Goal: Transaction & Acquisition: Purchase product/service

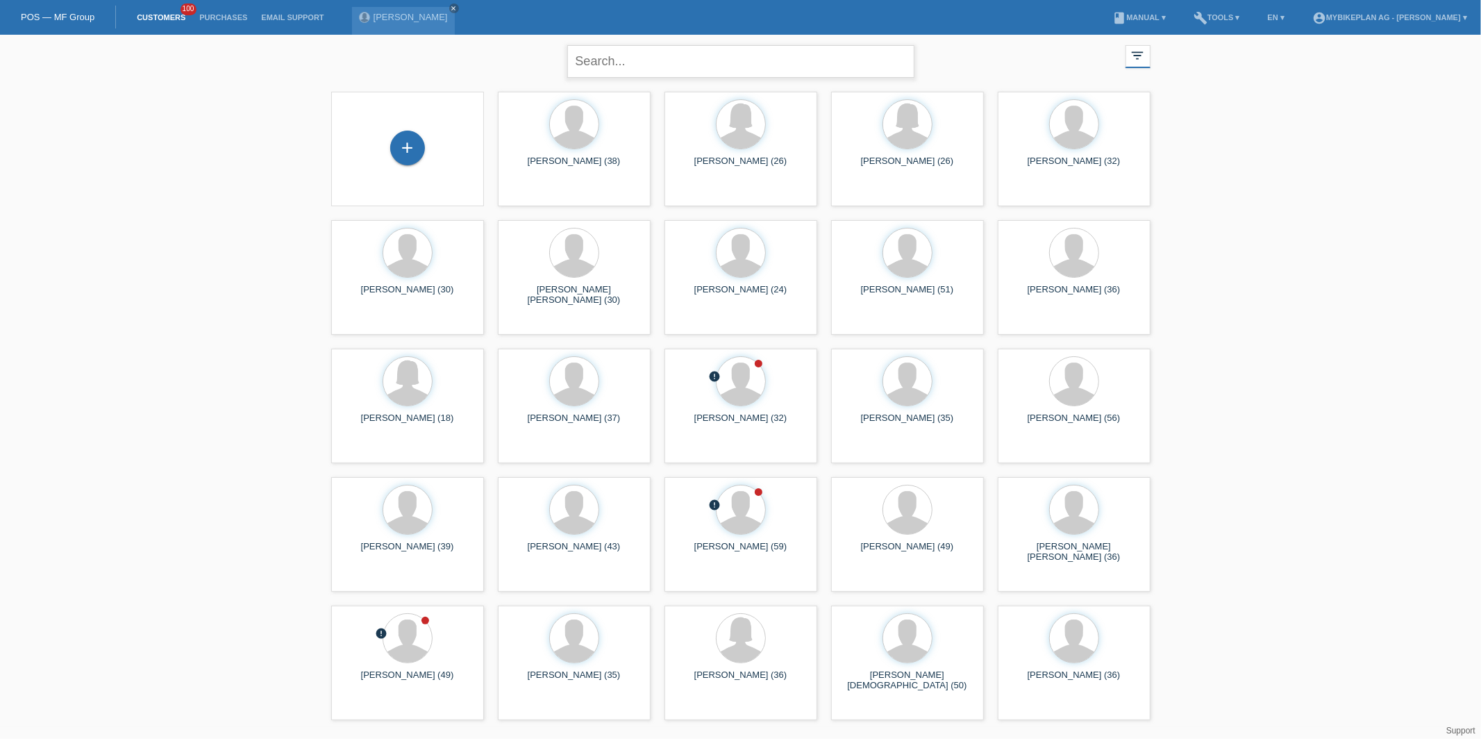
drag, startPoint x: 0, startPoint y: 0, endPoint x: 599, endPoint y: 70, distance: 602.6
click at [599, 70] on input "text" at bounding box center [740, 61] width 347 height 33
type input "sandor"
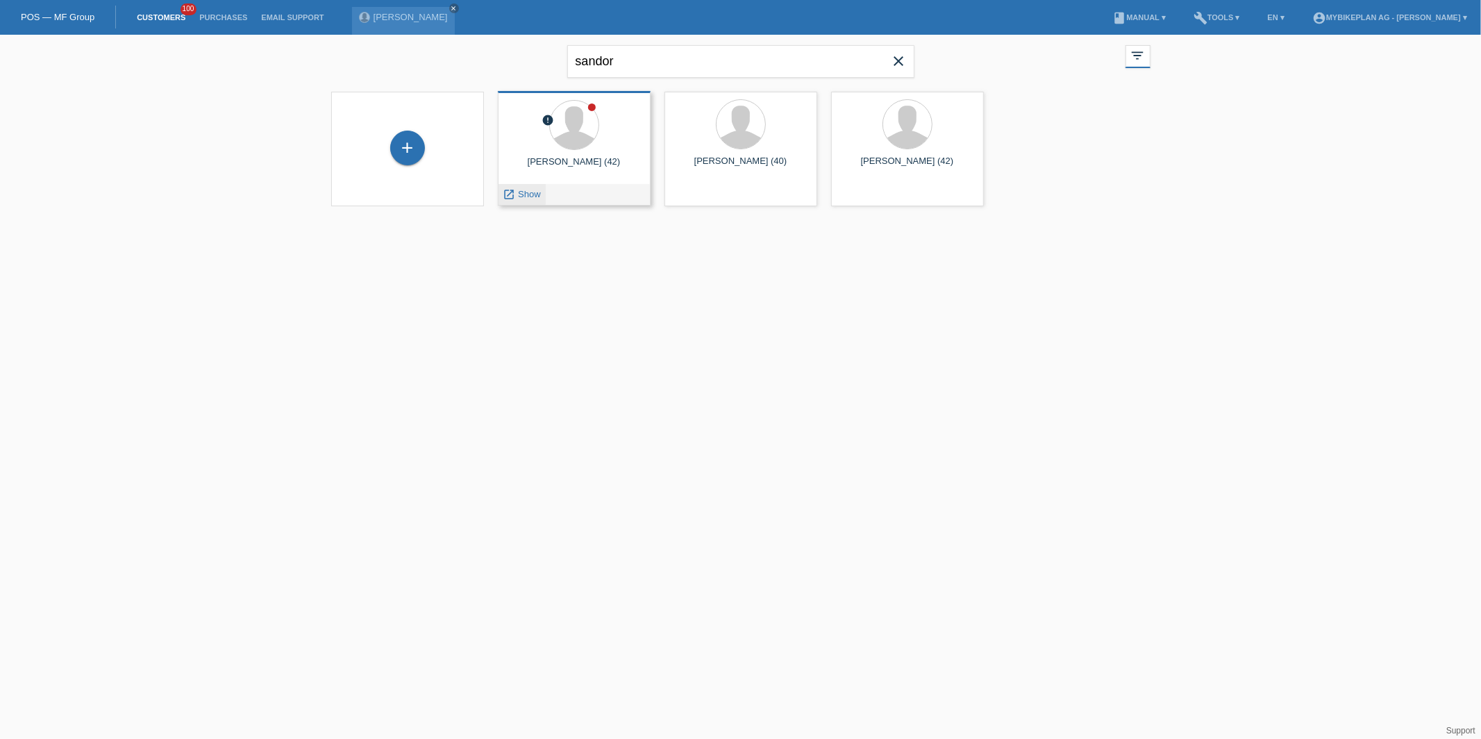
click at [526, 193] on span "Show" at bounding box center [529, 194] width 23 height 10
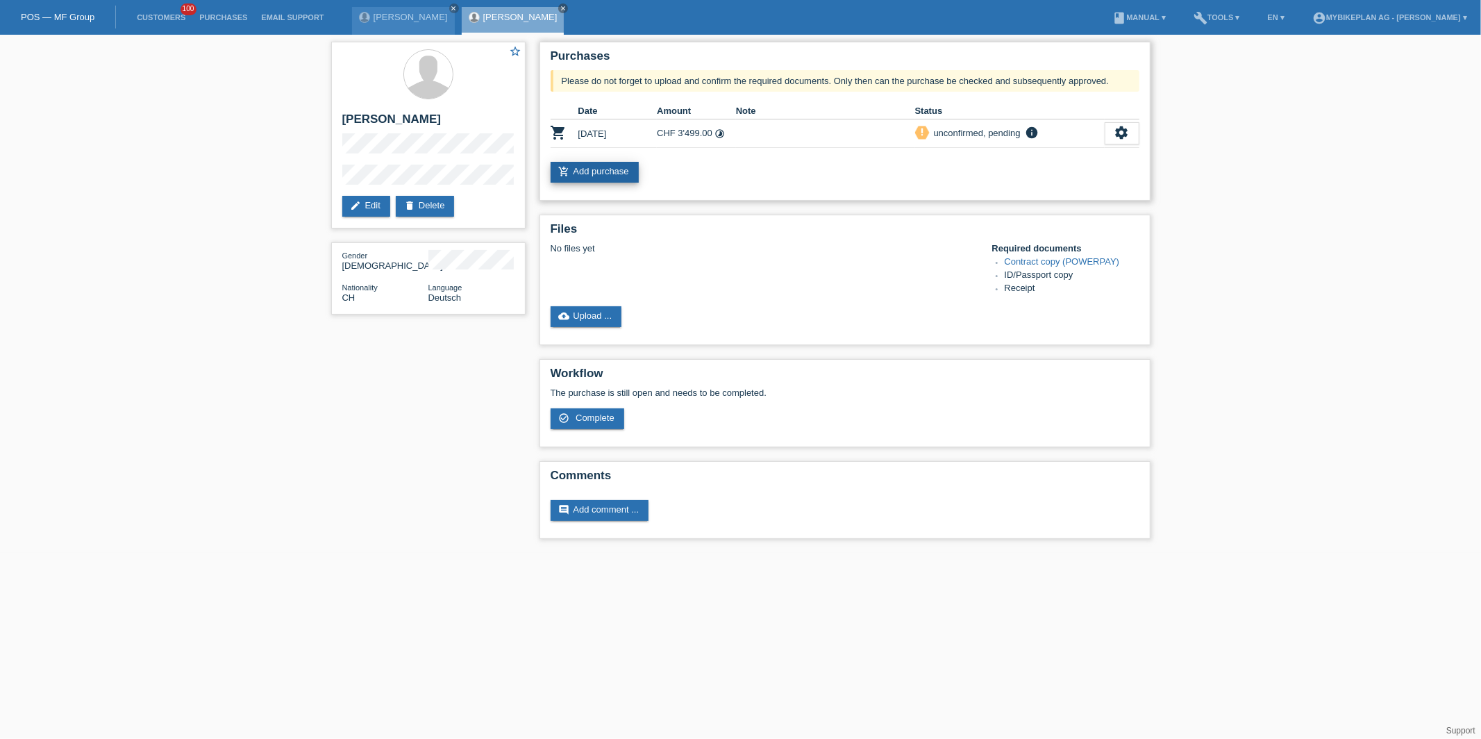
click at [595, 173] on link "add_shopping_cart Add purchase" at bounding box center [595, 172] width 88 height 21
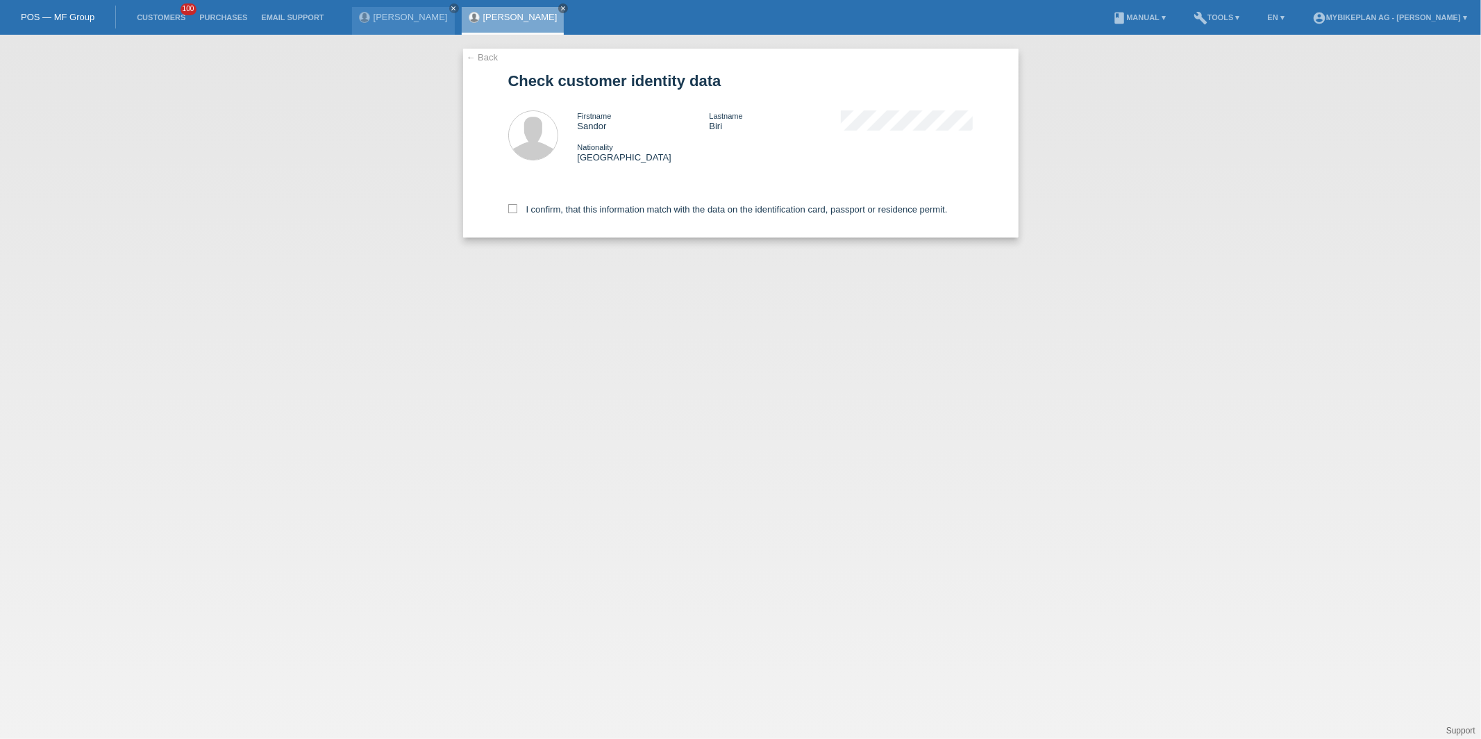
click at [599, 216] on div "I confirm, that this information match with the data on the identification card…" at bounding box center [740, 206] width 465 height 61
click at [597, 206] on label "I confirm, that this information match with the data on the identification card…" at bounding box center [728, 209] width 440 height 10
click at [517, 206] on input "I confirm, that this information match with the data on the identification card…" at bounding box center [512, 208] width 9 height 9
checkbox input "true"
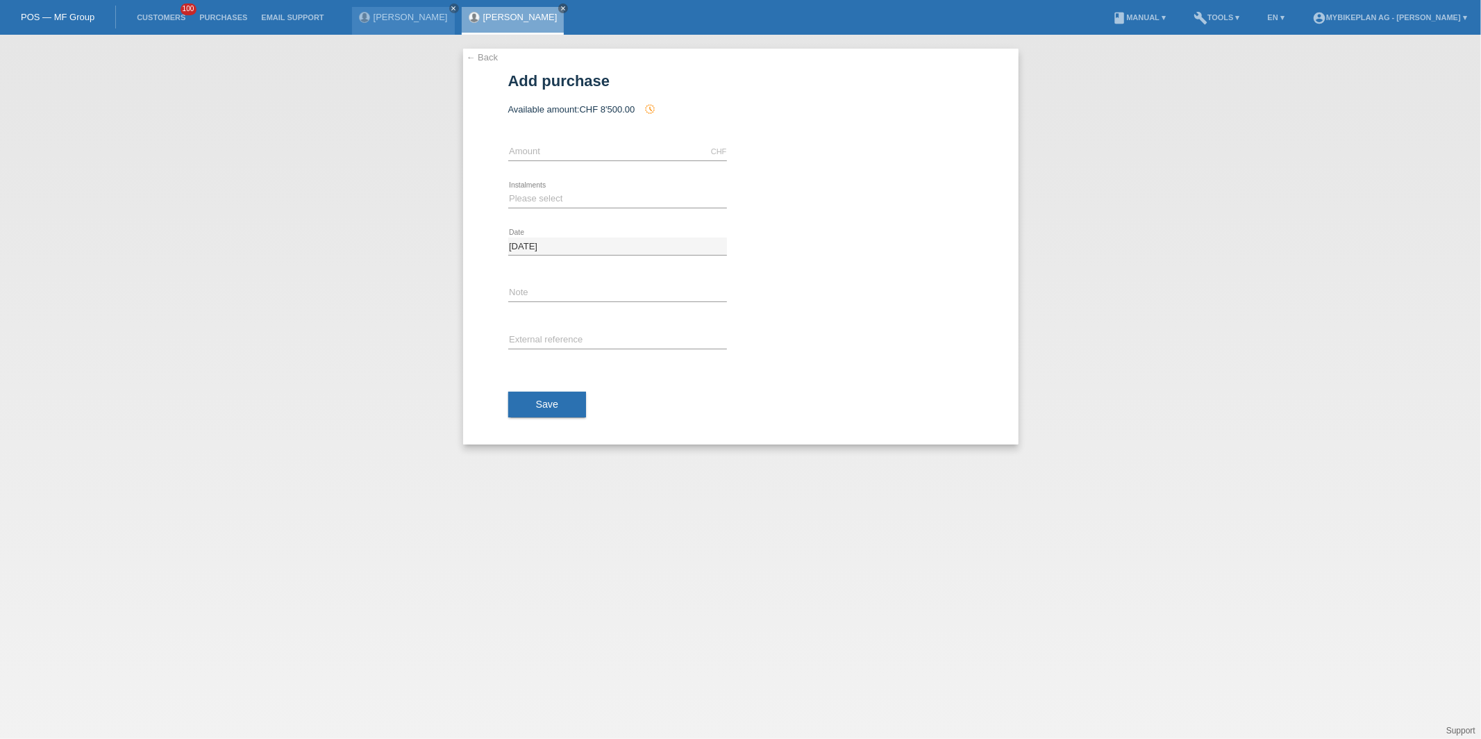
click at [589, 161] on div "CHF error Amount" at bounding box center [617, 151] width 219 height 47
click at [589, 160] on icon at bounding box center [617, 160] width 219 height 1
click at [528, 143] on input "text" at bounding box center [617, 151] width 219 height 17
type input "3999.00"
click at [532, 195] on select "Please select 6 instalments 12 instalments 18 instalments 24 instalments 36 ins…" at bounding box center [617, 198] width 219 height 17
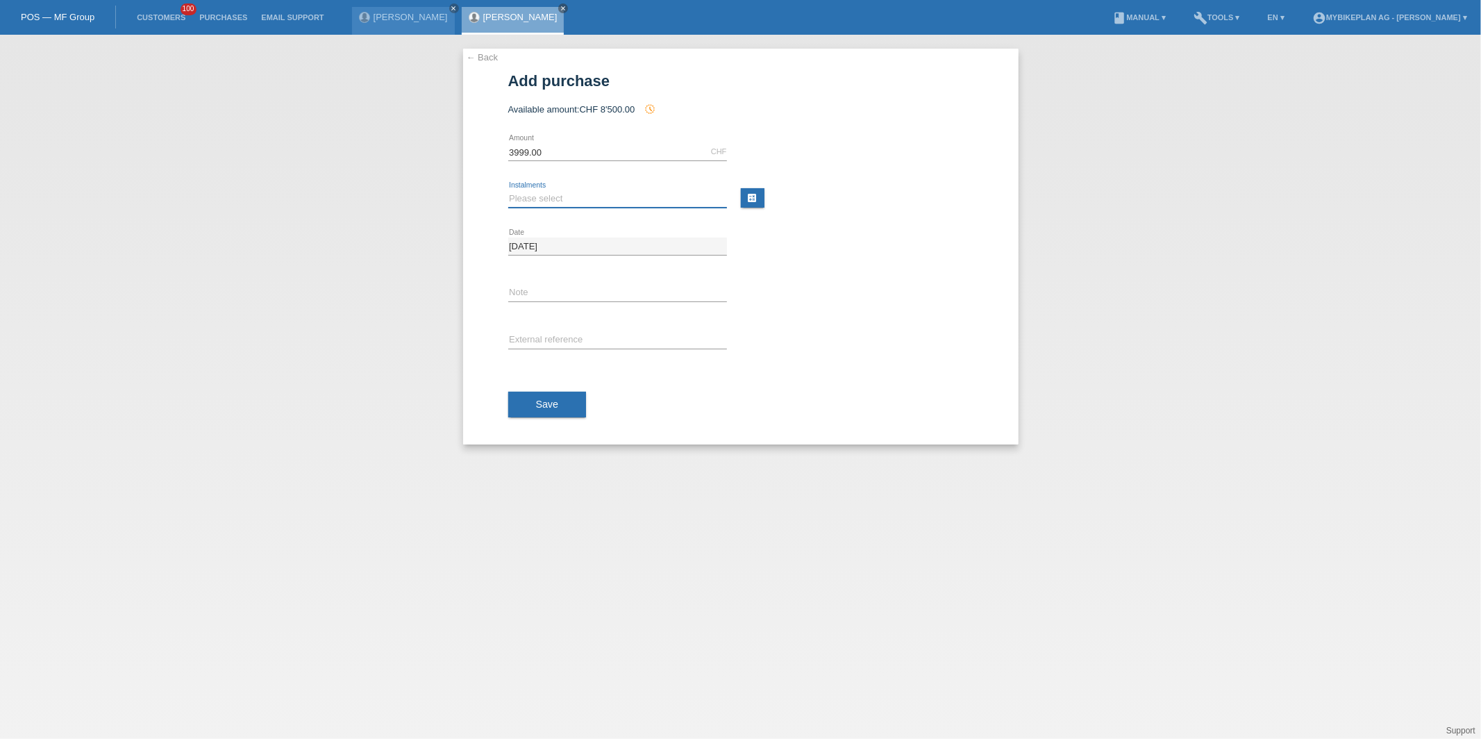
select select "487"
click at [508, 190] on select "Please select 6 instalments 12 instalments 18 instalments 24 instalments 36 ins…" at bounding box center [617, 198] width 219 height 17
click at [545, 340] on input "text" at bounding box center [617, 340] width 219 height 17
paste input "42476864074"
type input "42476864074"
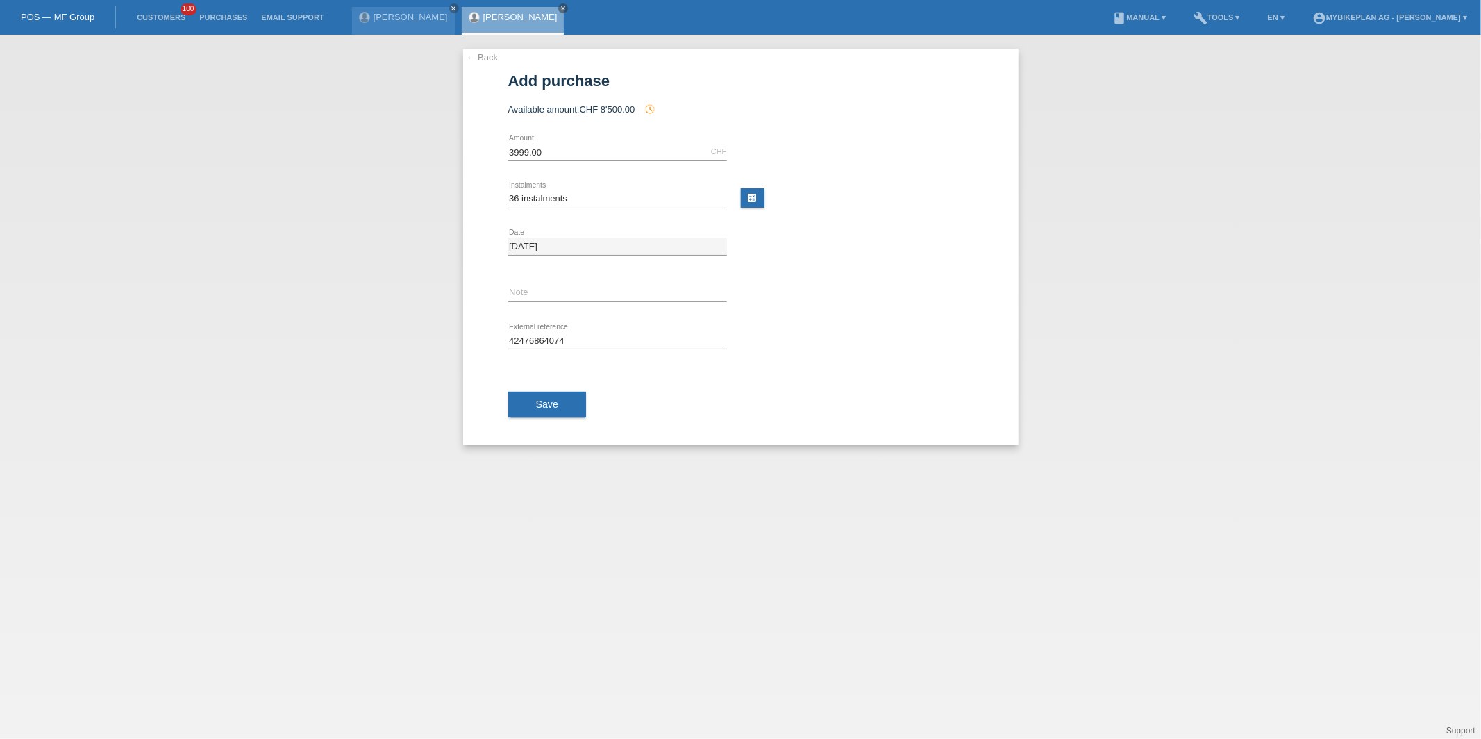
click at [539, 435] on div "Save" at bounding box center [740, 405] width 465 height 81
click at [546, 409] on span "Save" at bounding box center [547, 404] width 23 height 11
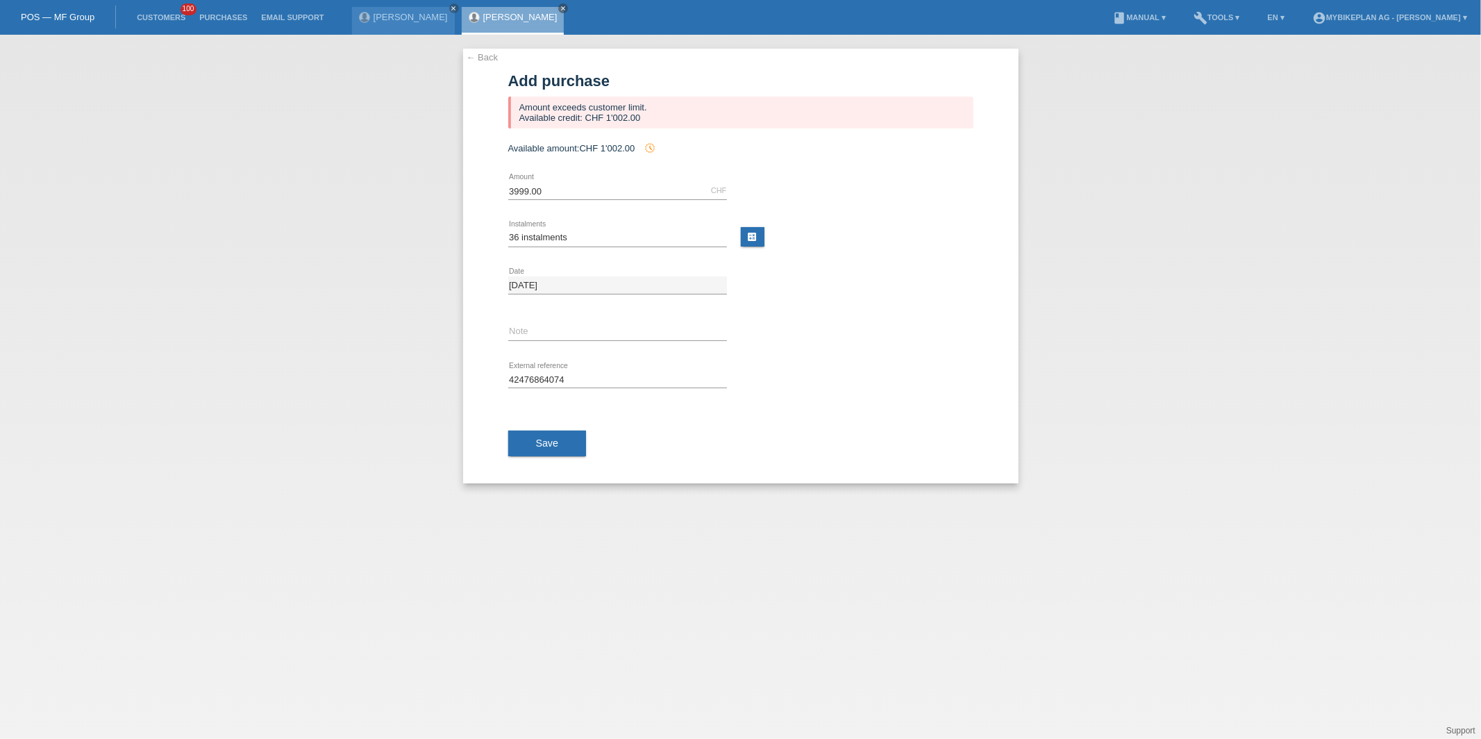
click at [480, 58] on link "← Back" at bounding box center [483, 57] width 32 height 10
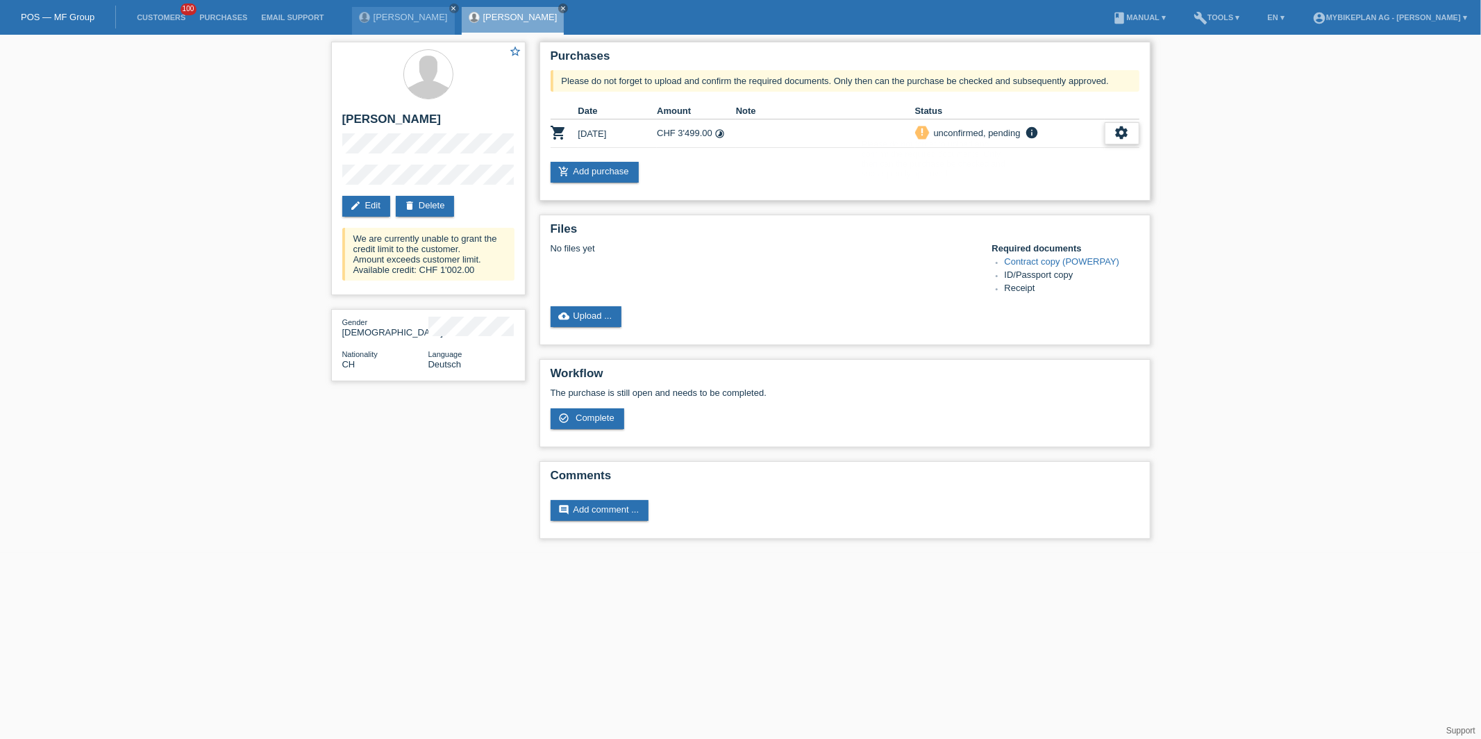
click at [1137, 142] on div "settings" at bounding box center [1122, 133] width 35 height 22
click at [1011, 229] on div "cancel Customer has withdrawn from the purchase..." at bounding box center [1031, 238] width 210 height 20
click at [1011, 229] on span "Customer has withdrawn from the purchase..." at bounding box center [1039, 237] width 186 height 17
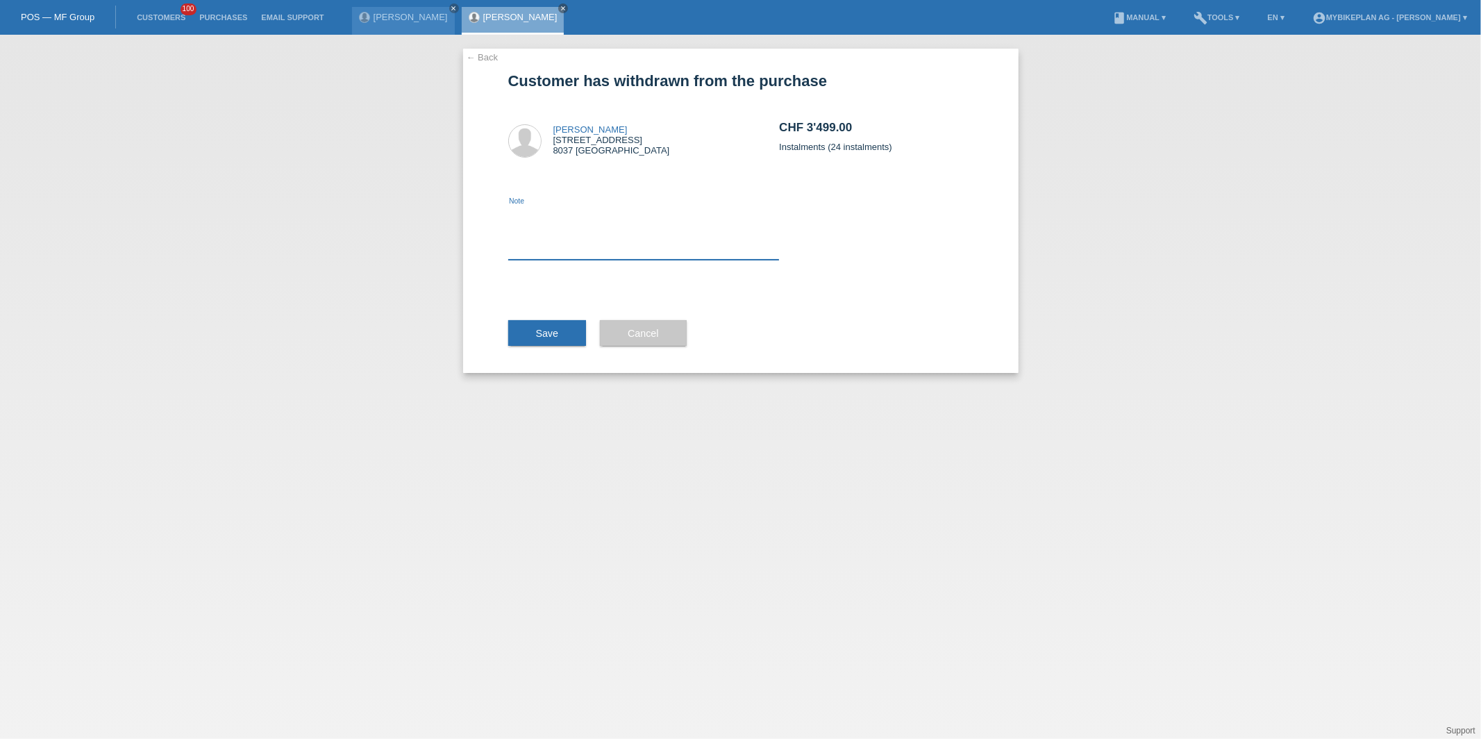
click at [576, 208] on textarea at bounding box center [643, 232] width 271 height 53
type textarea "exchange"
click at [536, 328] on span "Save" at bounding box center [547, 333] width 23 height 11
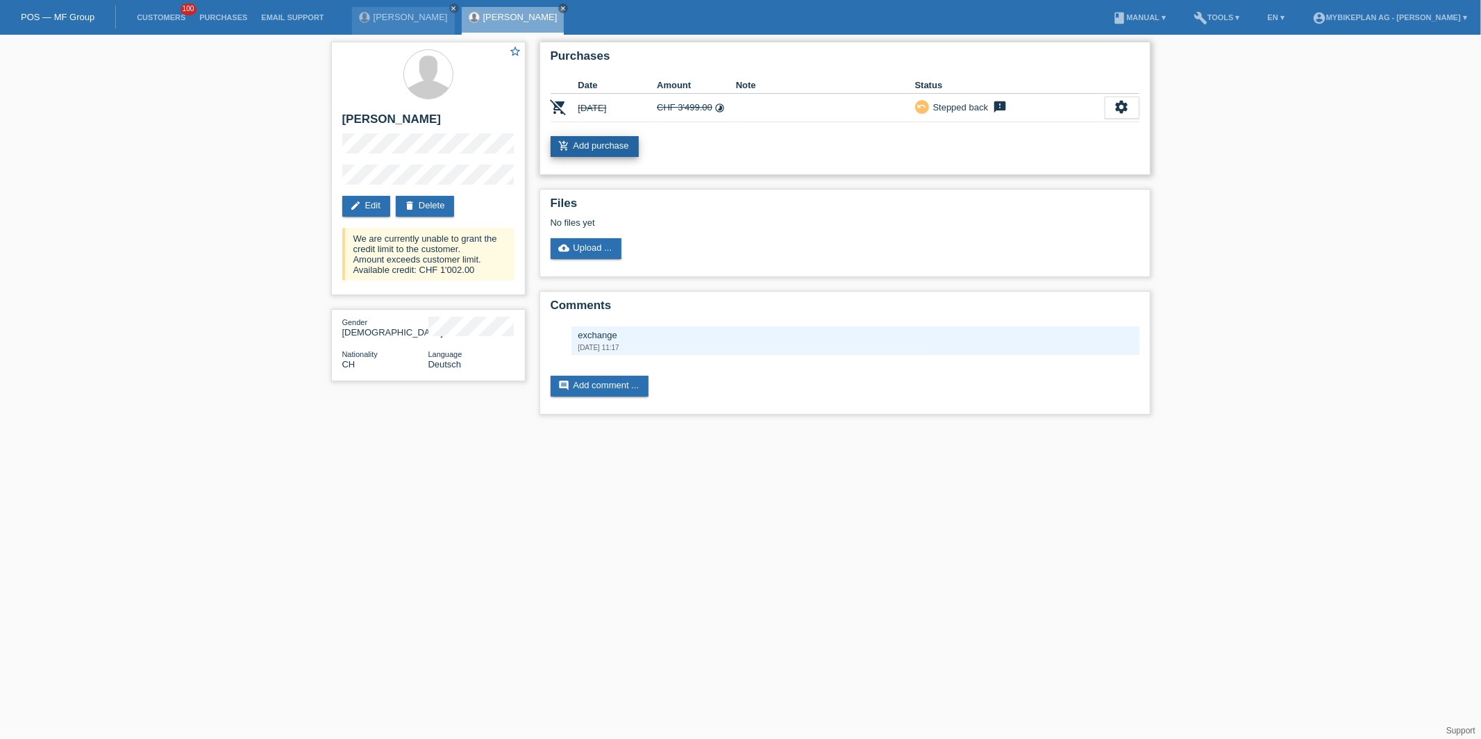
click at [622, 151] on link "add_shopping_cart Add purchase" at bounding box center [595, 146] width 88 height 21
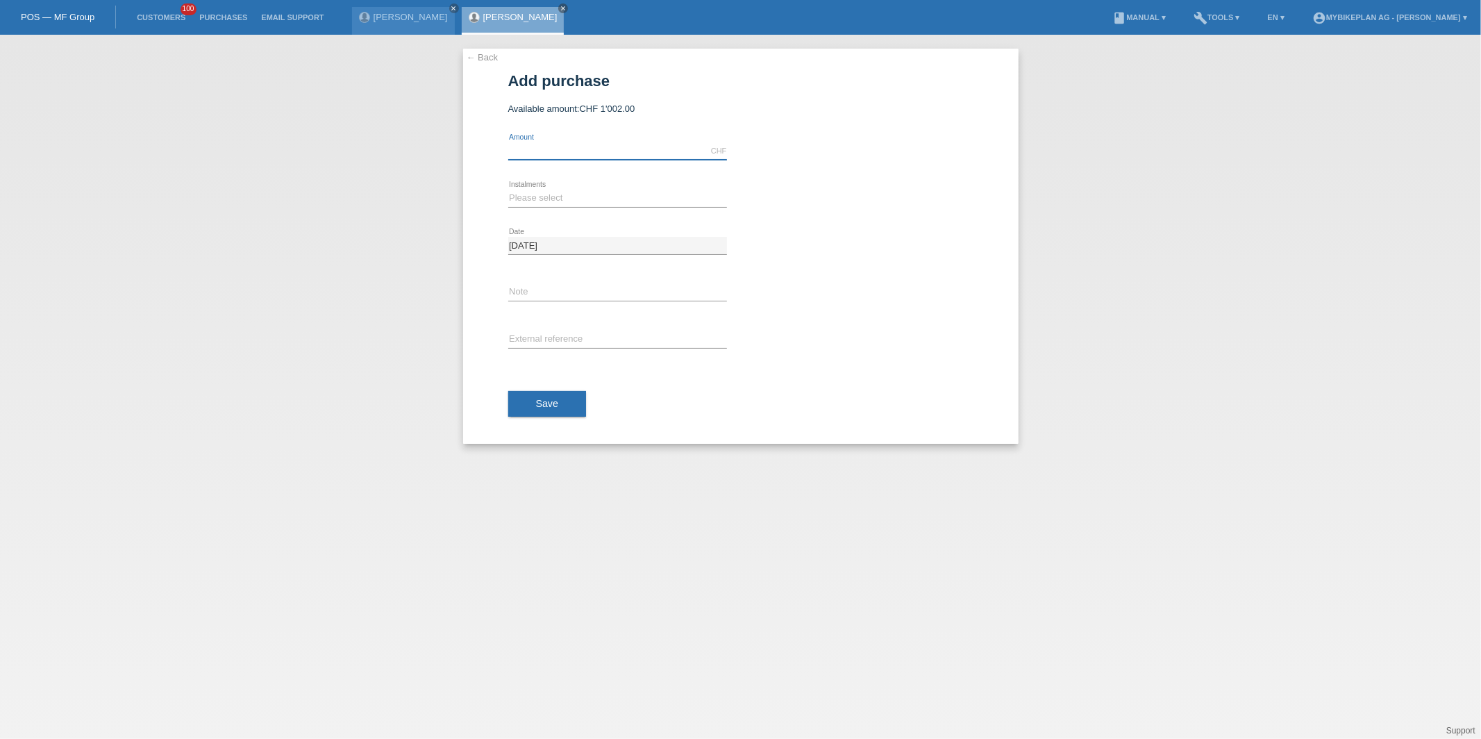
click at [583, 154] on input "text" at bounding box center [617, 150] width 219 height 17
type input "3999.00"
click at [548, 192] on select "Please select 6 instalments 12 instalments 18 instalments 24 instalments 36 ins…" at bounding box center [617, 198] width 219 height 17
select select "487"
click at [508, 190] on select "Please select 6 instalments 12 instalments 18 instalments 24 instalments 36 ins…" at bounding box center [617, 198] width 219 height 17
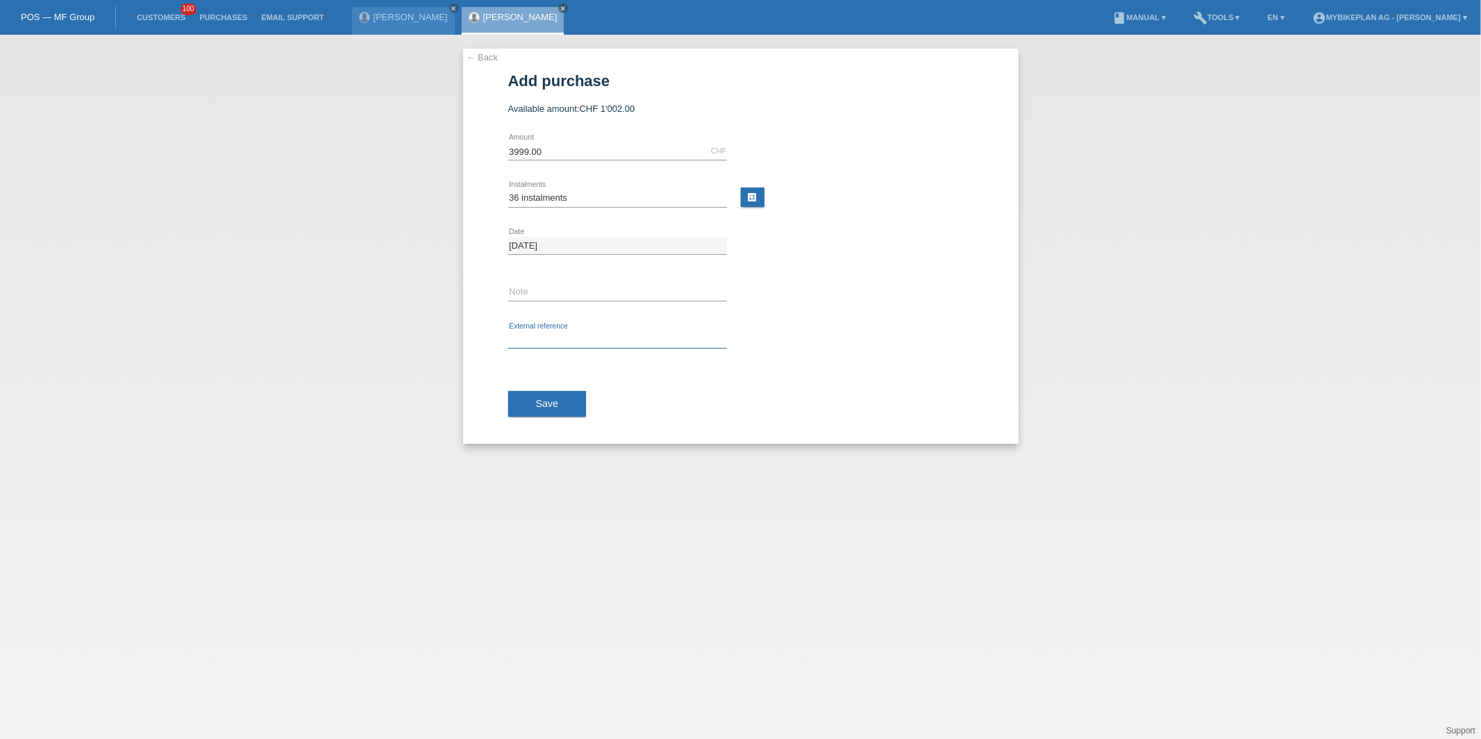
click at [536, 342] on input "text" at bounding box center [617, 339] width 219 height 17
paste input "42476864074"
type input "42476864074"
click at [540, 408] on span "Save" at bounding box center [547, 403] width 23 height 11
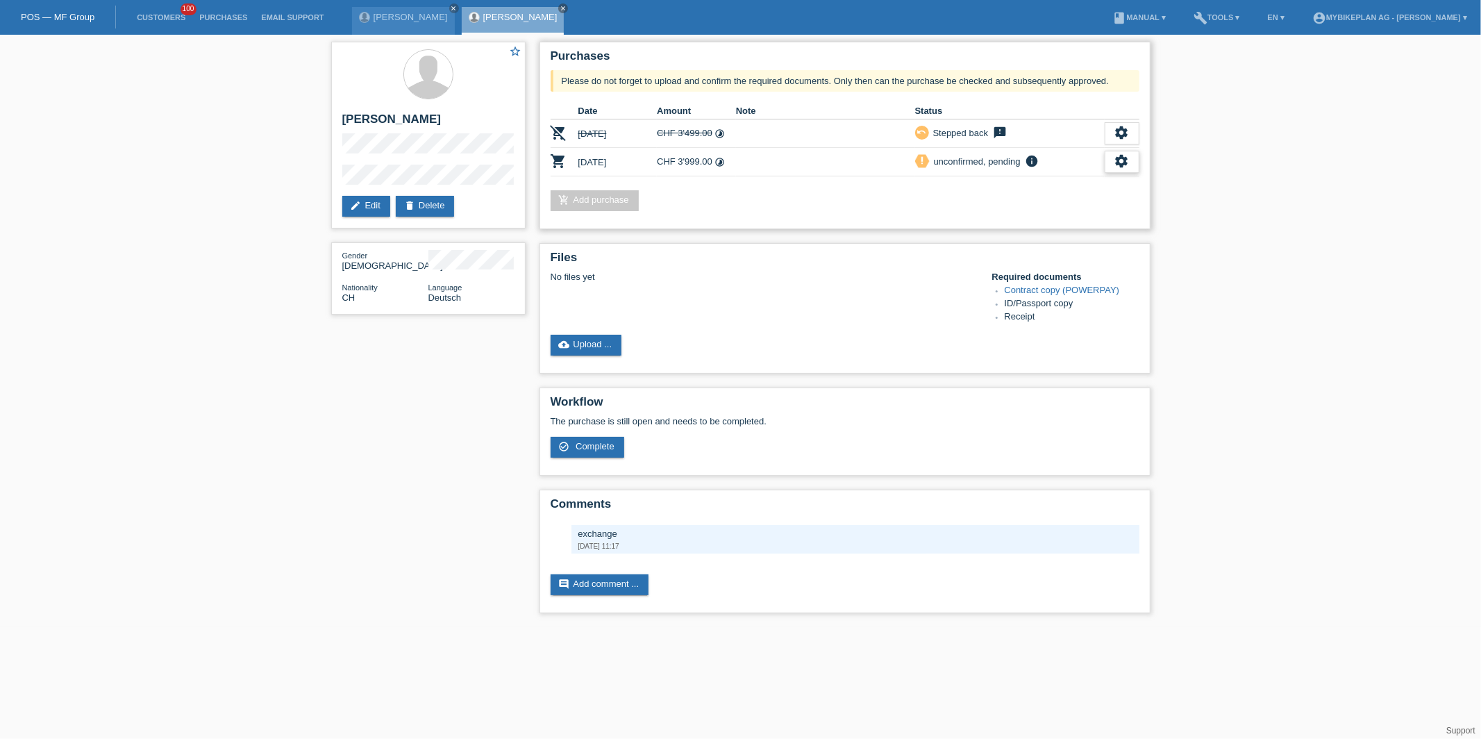
click at [1118, 157] on icon "settings" at bounding box center [1121, 160] width 15 height 15
click at [1073, 185] on div "fullscreen Show" at bounding box center [1031, 181] width 210 height 21
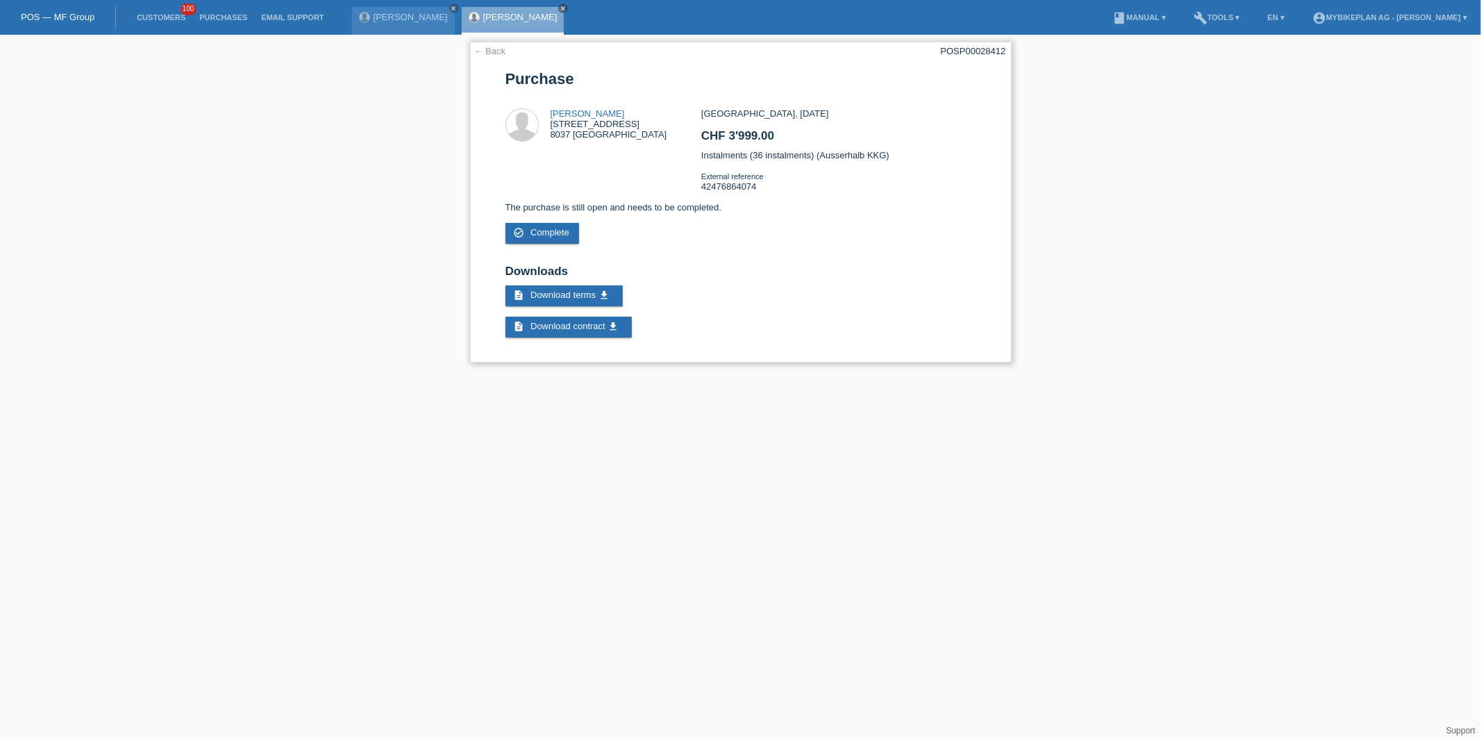
click at [981, 49] on div "POSP00028412" at bounding box center [973, 51] width 65 height 10
copy div "POSP00028412"
click at [548, 234] on link "check_circle_outline Complete" at bounding box center [542, 233] width 74 height 21
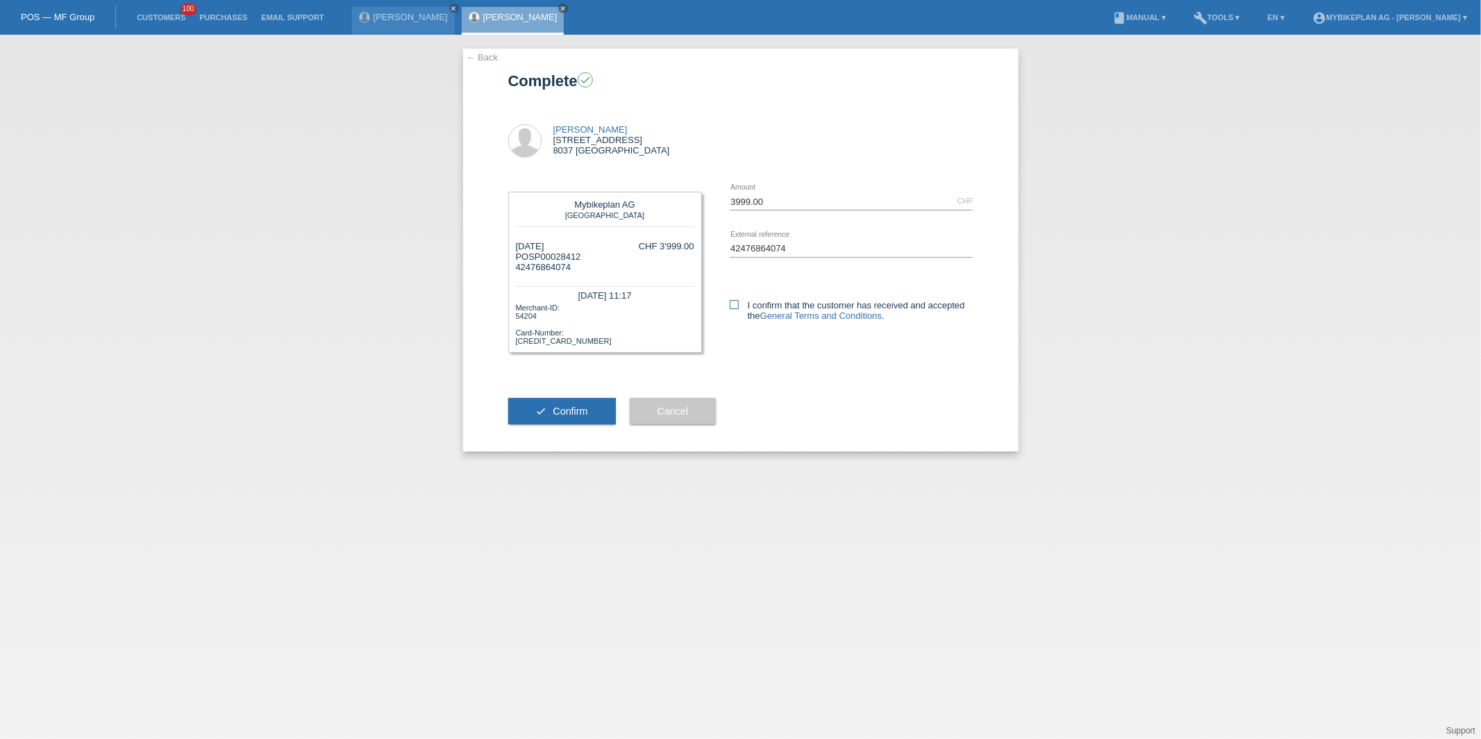
click at [732, 305] on icon at bounding box center [734, 304] width 9 height 9
click at [732, 305] on input "I confirm that the customer has received and accepted the General Terms and Con…" at bounding box center [734, 304] width 9 height 9
checkbox input "true"
click at [584, 421] on button "check Confirm" at bounding box center [562, 411] width 108 height 26
